Goal: Contribute content: Contribute content

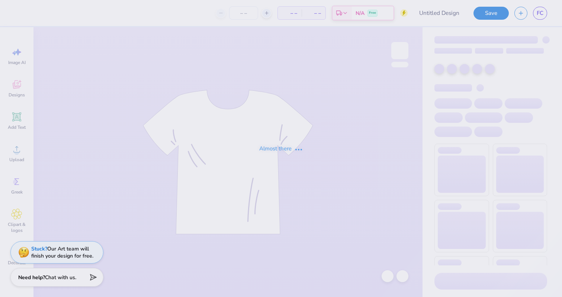
type input "[PERSON_NAME] : [GEOGRAPHIC_DATA][US_STATE]"
type input "112"
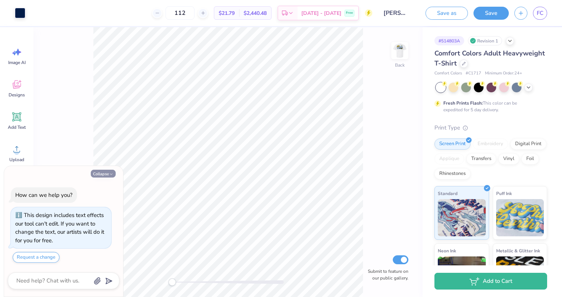
click at [108, 173] on button "Collapse" at bounding box center [103, 174] width 25 height 8
type textarea "x"
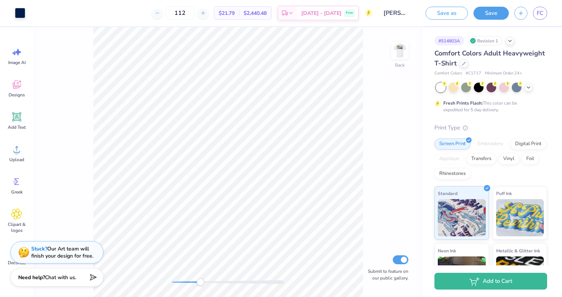
click at [201, 273] on div "Back Submit to feature on our public gallery." at bounding box center [227, 162] width 389 height 270
drag, startPoint x: 205, startPoint y: 281, endPoint x: 227, endPoint y: 282, distance: 21.9
click at [227, 282] on div at bounding box center [228, 282] width 112 height 4
click at [396, 52] on img at bounding box center [400, 51] width 30 height 30
drag, startPoint x: 225, startPoint y: 284, endPoint x: 190, endPoint y: 284, distance: 35.3
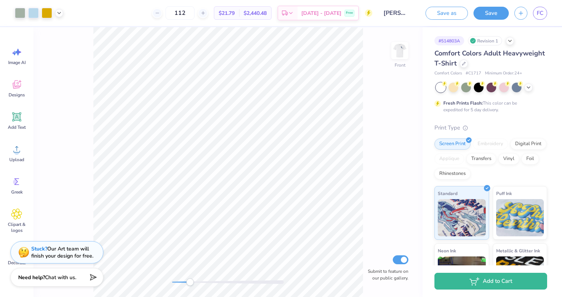
click at [190, 284] on div "Accessibility label" at bounding box center [189, 281] width 7 height 7
click at [183, 285] on div "Front Submit to feature on our public gallery." at bounding box center [227, 162] width 389 height 270
click at [187, 282] on div "Accessibility label" at bounding box center [186, 281] width 7 height 7
